Goal: Information Seeking & Learning: Learn about a topic

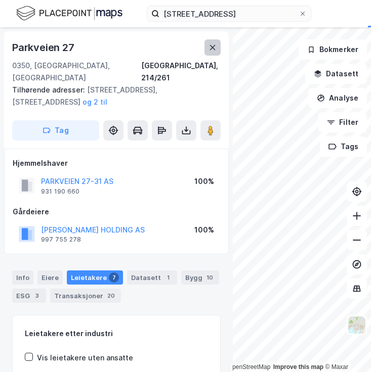
click at [214, 51] on icon at bounding box center [212, 48] width 8 height 8
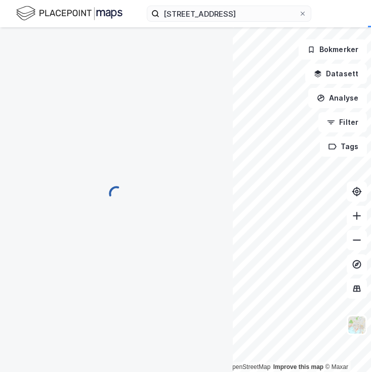
scroll to position [24, 0]
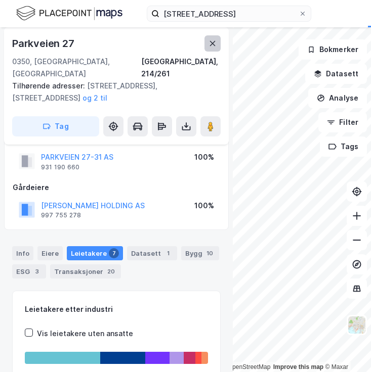
click at [208, 46] on icon at bounding box center [212, 43] width 8 height 8
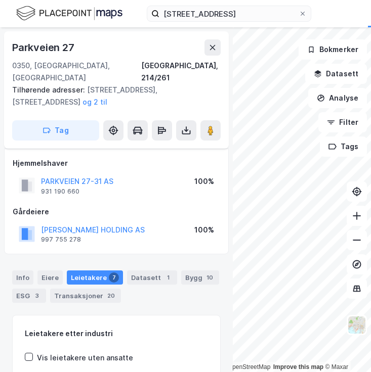
scroll to position [24, 0]
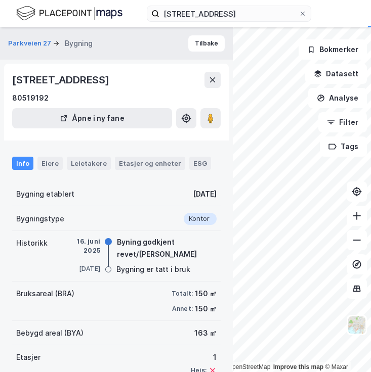
scroll to position [24, 0]
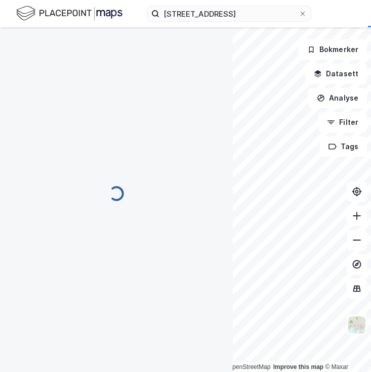
scroll to position [24, 0]
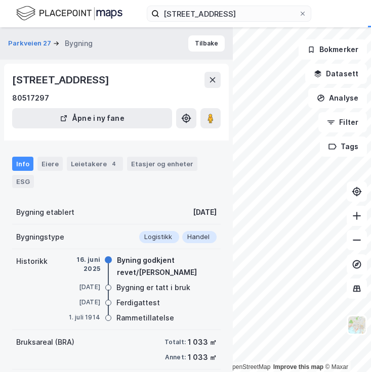
scroll to position [24, 0]
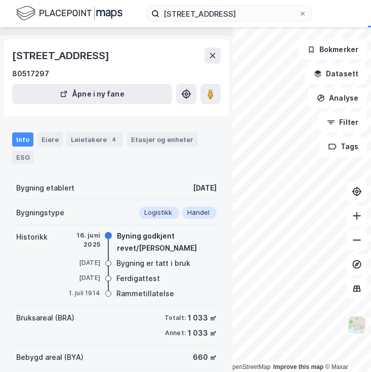
scroll to position [57, 0]
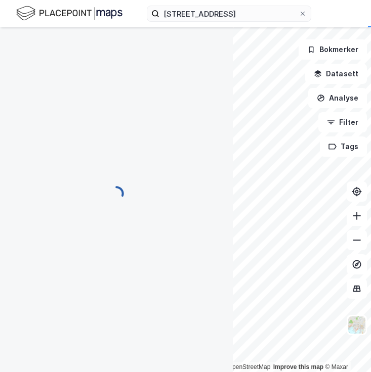
scroll to position [36, 0]
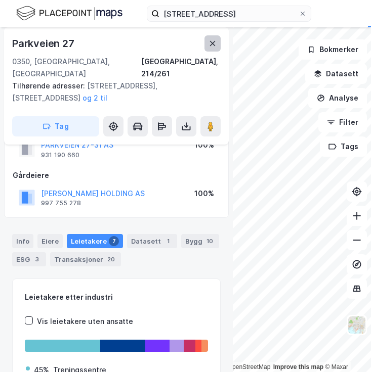
click at [213, 46] on icon at bounding box center [212, 43] width 8 height 8
